Goal: Transaction & Acquisition: Purchase product/service

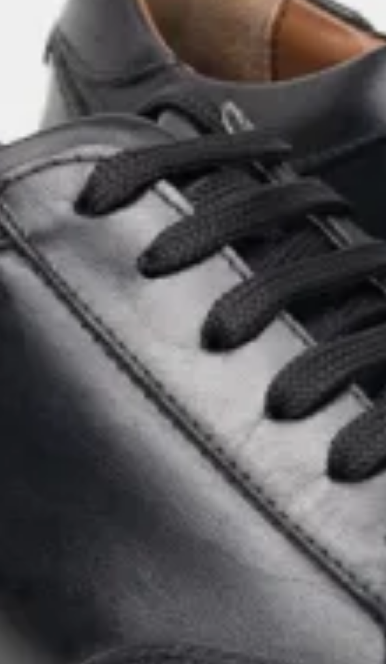
click at [93, 201] on img at bounding box center [115, 173] width 174 height 232
click at [94, 201] on img at bounding box center [115, 173] width 174 height 232
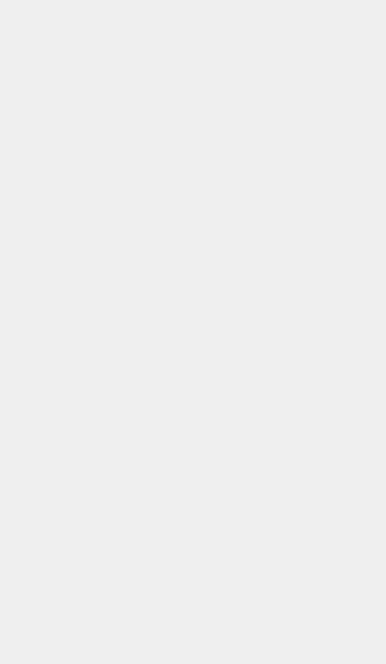
click at [95, 195] on img at bounding box center [193, 380] width 355 height 473
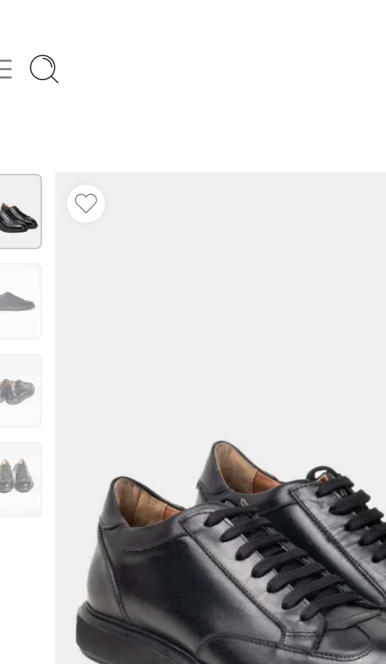
click at [14, 19] on icon at bounding box center [9, 22] width 11 height 11
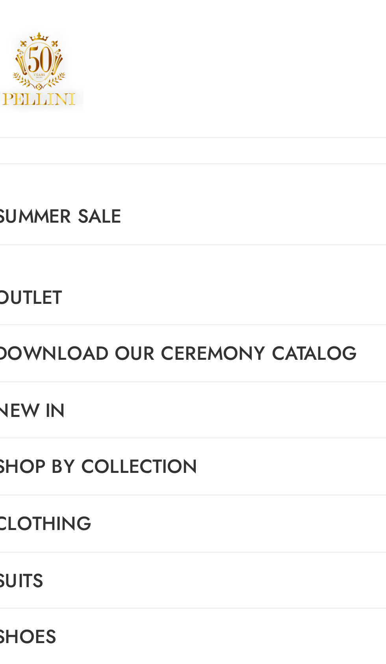
click at [19, 20] on h3 at bounding box center [98, 23] width 197 height 46
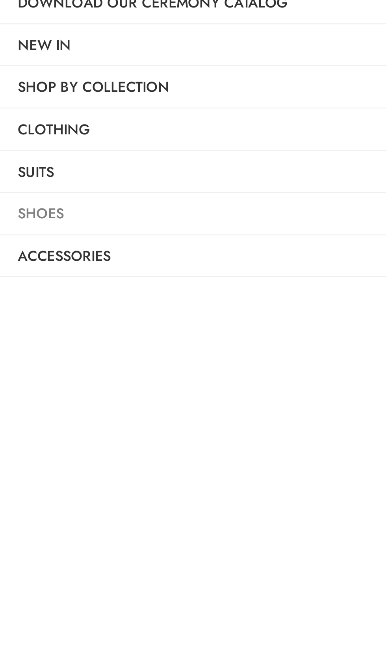
click at [32, 220] on link "Shoes" at bounding box center [98, 211] width 197 height 18
click at [20, 220] on link "Shoes" at bounding box center [98, 211] width 197 height 18
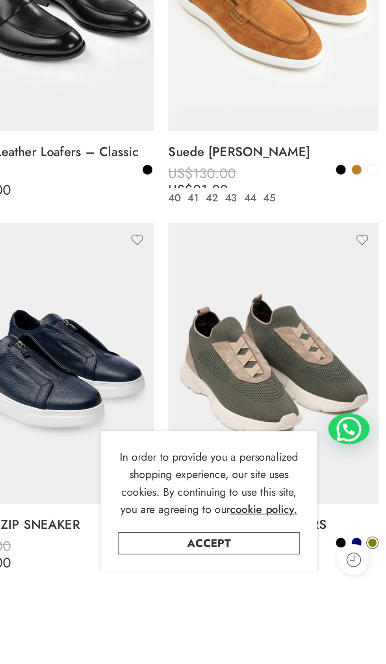
scroll to position [319, 0]
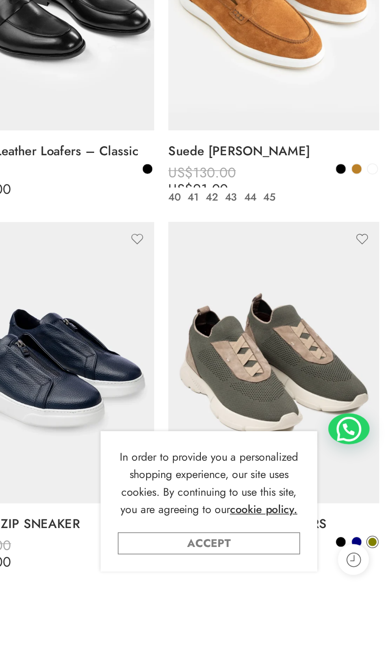
click at [296, 643] on link "Accept" at bounding box center [285, 636] width 104 height 13
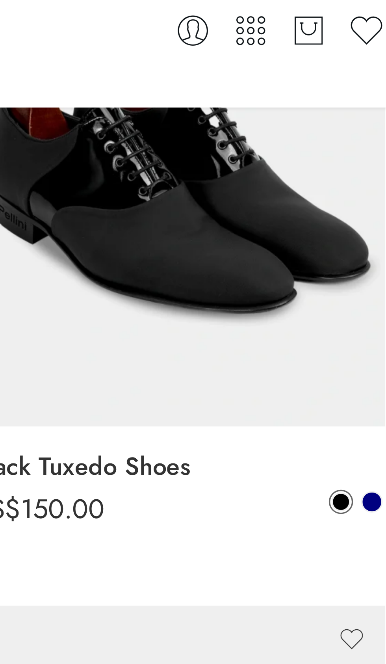
scroll to position [1862, 0]
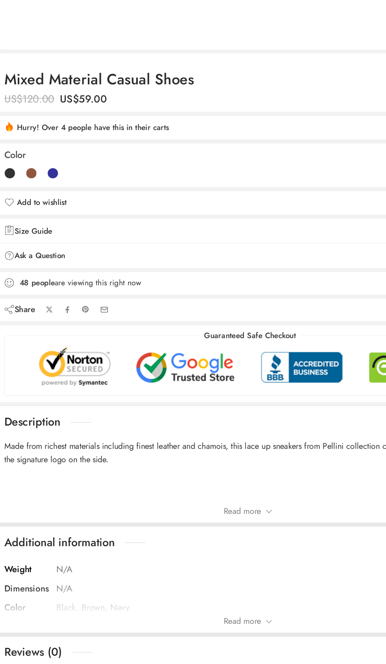
scroll to position [273, 0]
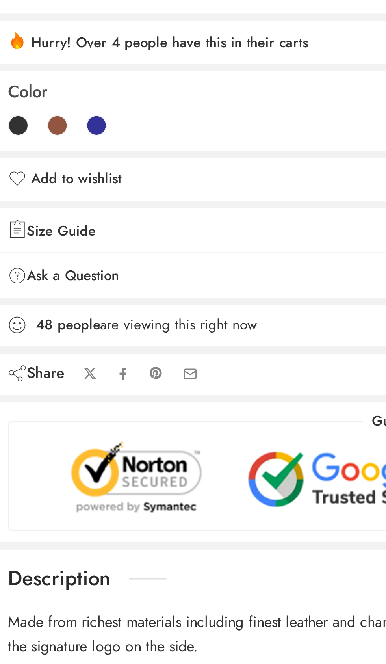
click at [45, 207] on link at bounding box center [193, 194] width 378 height 25
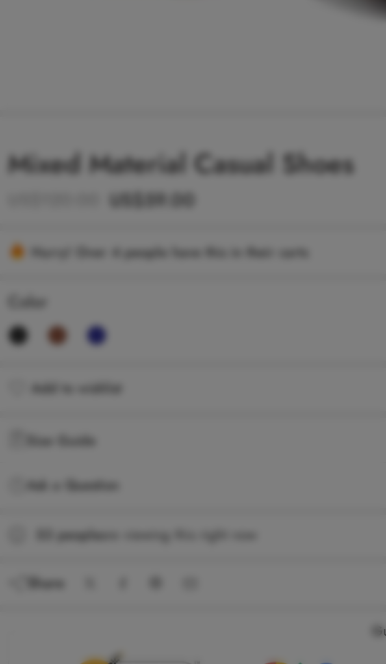
click at [47, 231] on div at bounding box center [193, 332] width 386 height 664
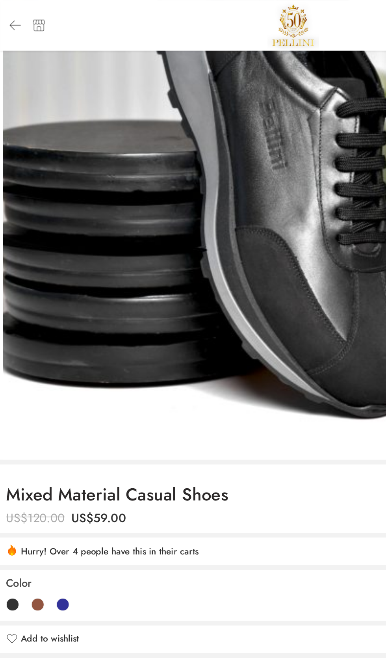
scroll to position [0, 0]
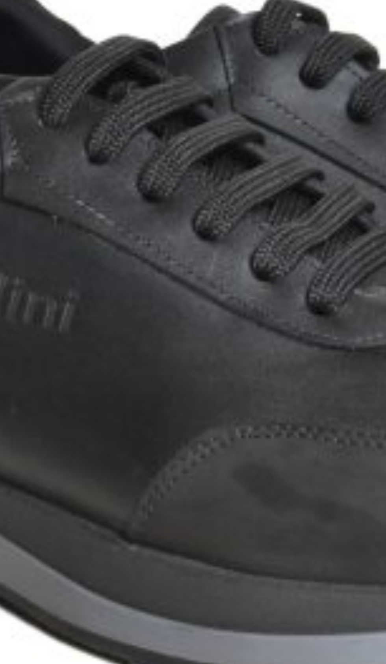
click at [196, 214] on img at bounding box center [185, 189] width 378 height 378
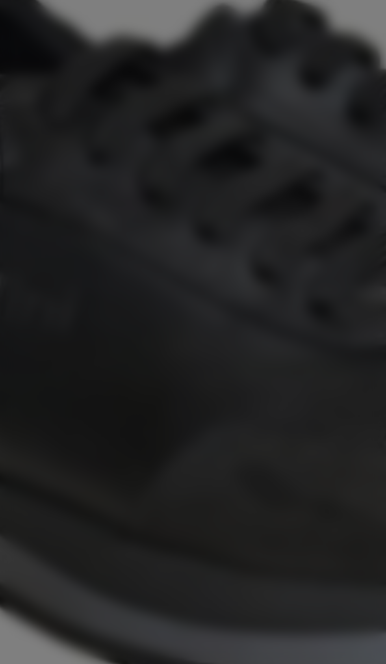
click at [200, 229] on div at bounding box center [188, 332] width 386 height 664
click at [203, 228] on div at bounding box center [188, 332] width 386 height 664
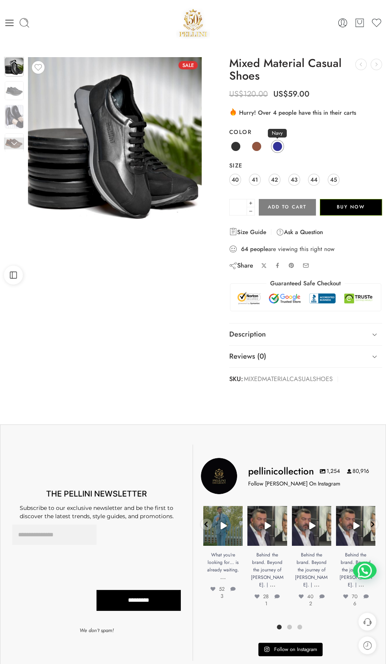
click at [277, 151] on span at bounding box center [278, 147] width 10 height 10
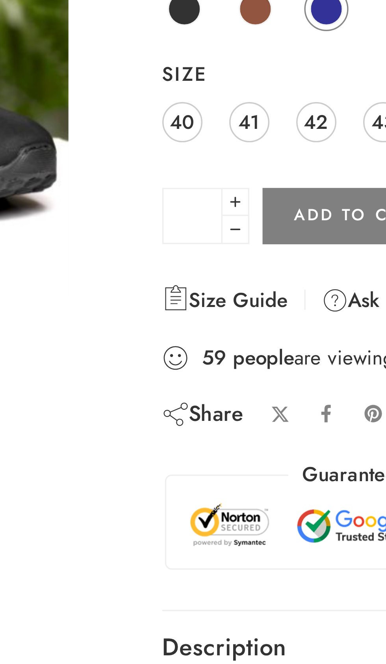
click at [278, 151] on span at bounding box center [278, 147] width 10 height 10
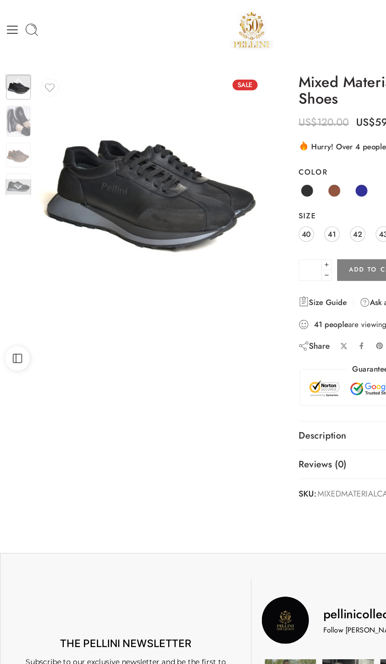
click at [28, 140] on img at bounding box center [115, 144] width 174 height 174
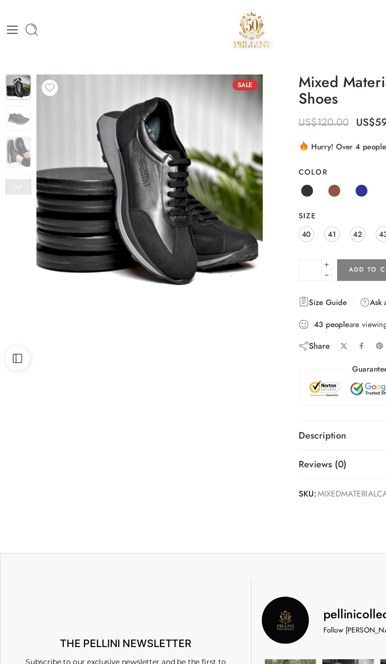
click at [32, 91] on img at bounding box center [115, 144] width 174 height 174
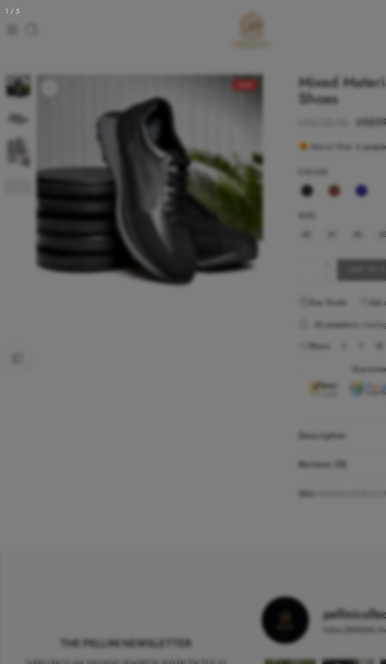
click at [21, 93] on div at bounding box center [193, 332] width 386 height 664
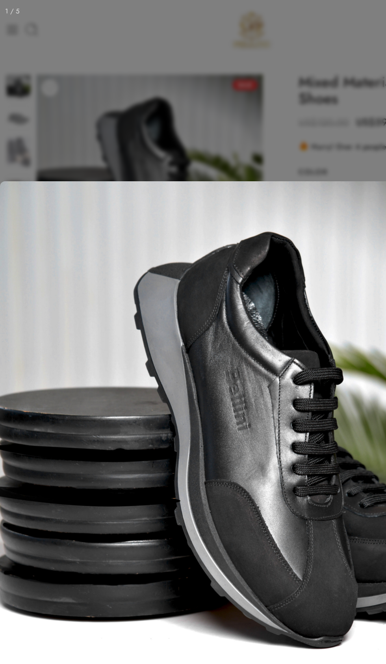
click at [50, 67] on div at bounding box center [193, 332] width 386 height 664
